Goal: Information Seeking & Learning: Learn about a topic

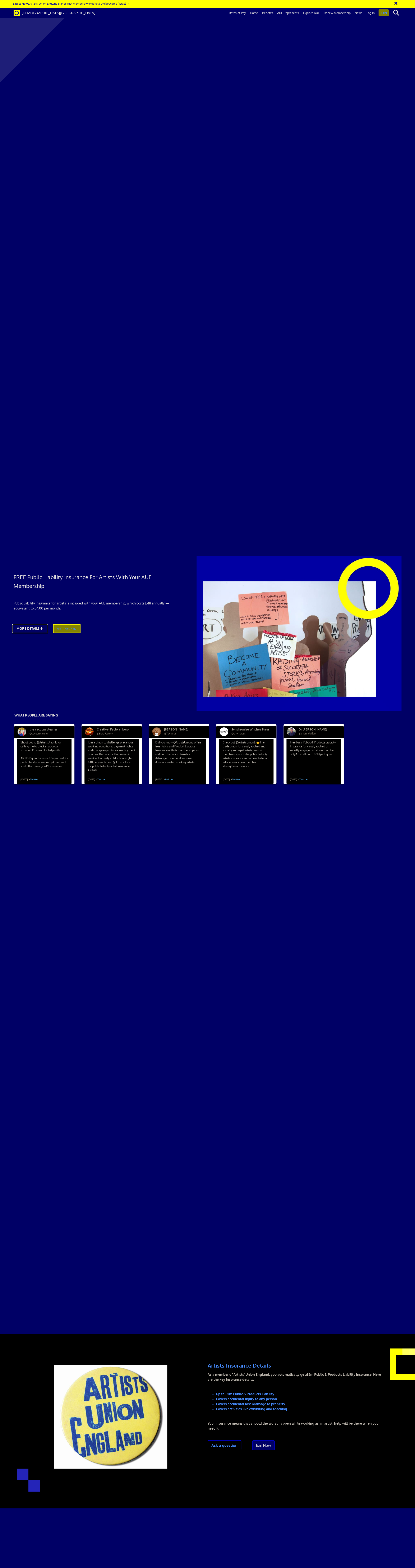
click at [29, 624] on link "MORE DETAILS" at bounding box center [30, 629] width 36 height 10
click at [256, 12] on link "Home" at bounding box center [254, 13] width 12 height 10
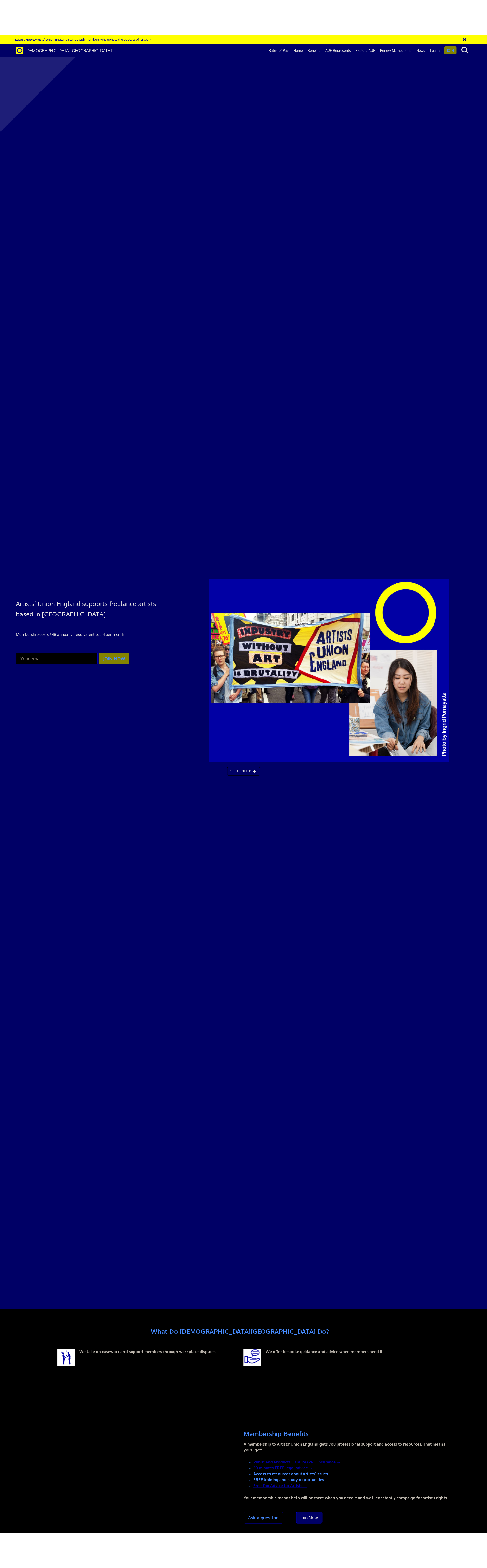
scroll to position [0, 8]
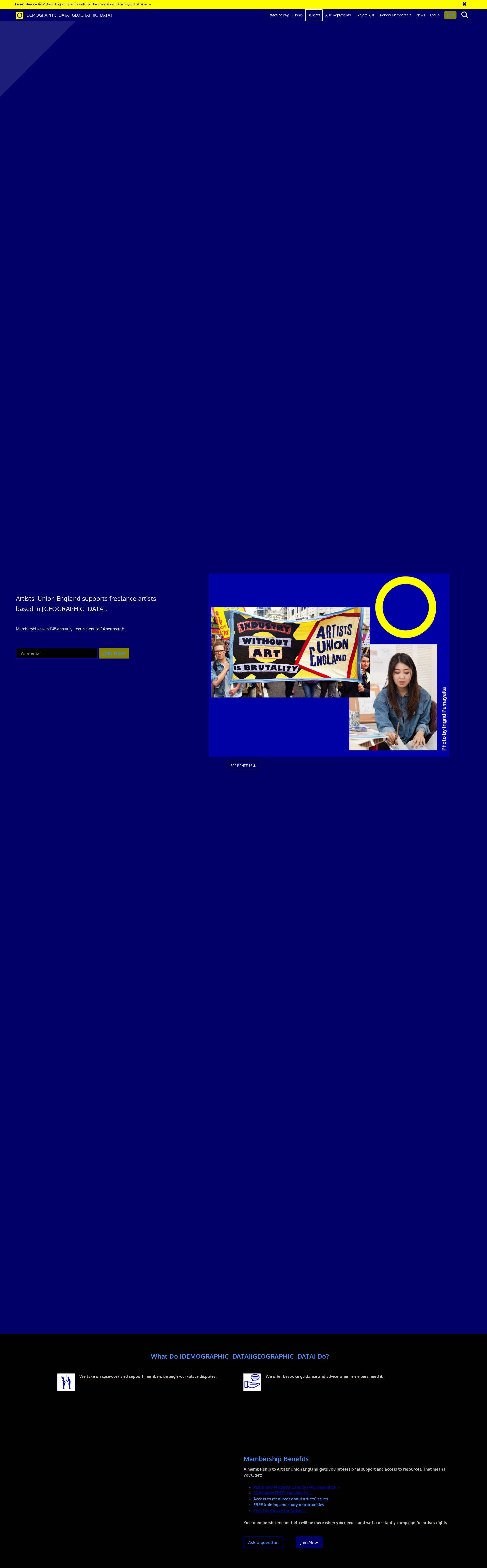
click at [314, 16] on link "Benefits" at bounding box center [313, 15] width 18 height 12
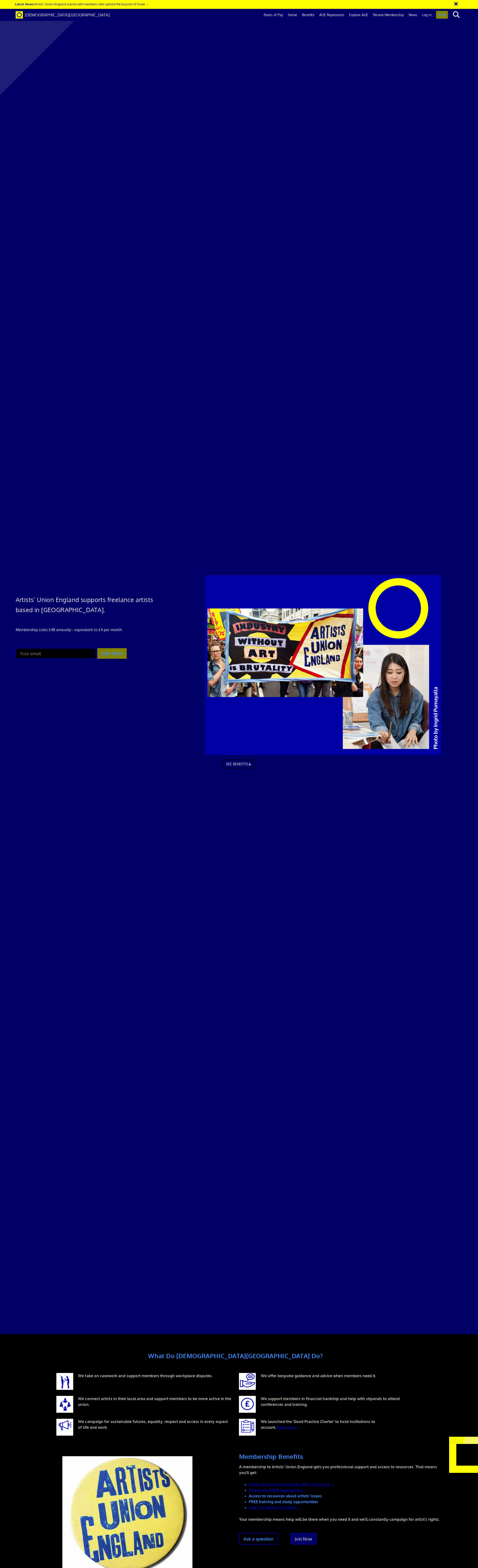
scroll to position [328, 0]
click at [334, 14] on link "AUE Represents" at bounding box center [332, 15] width 30 height 12
